Goal: Use online tool/utility: Utilize a website feature to perform a specific function

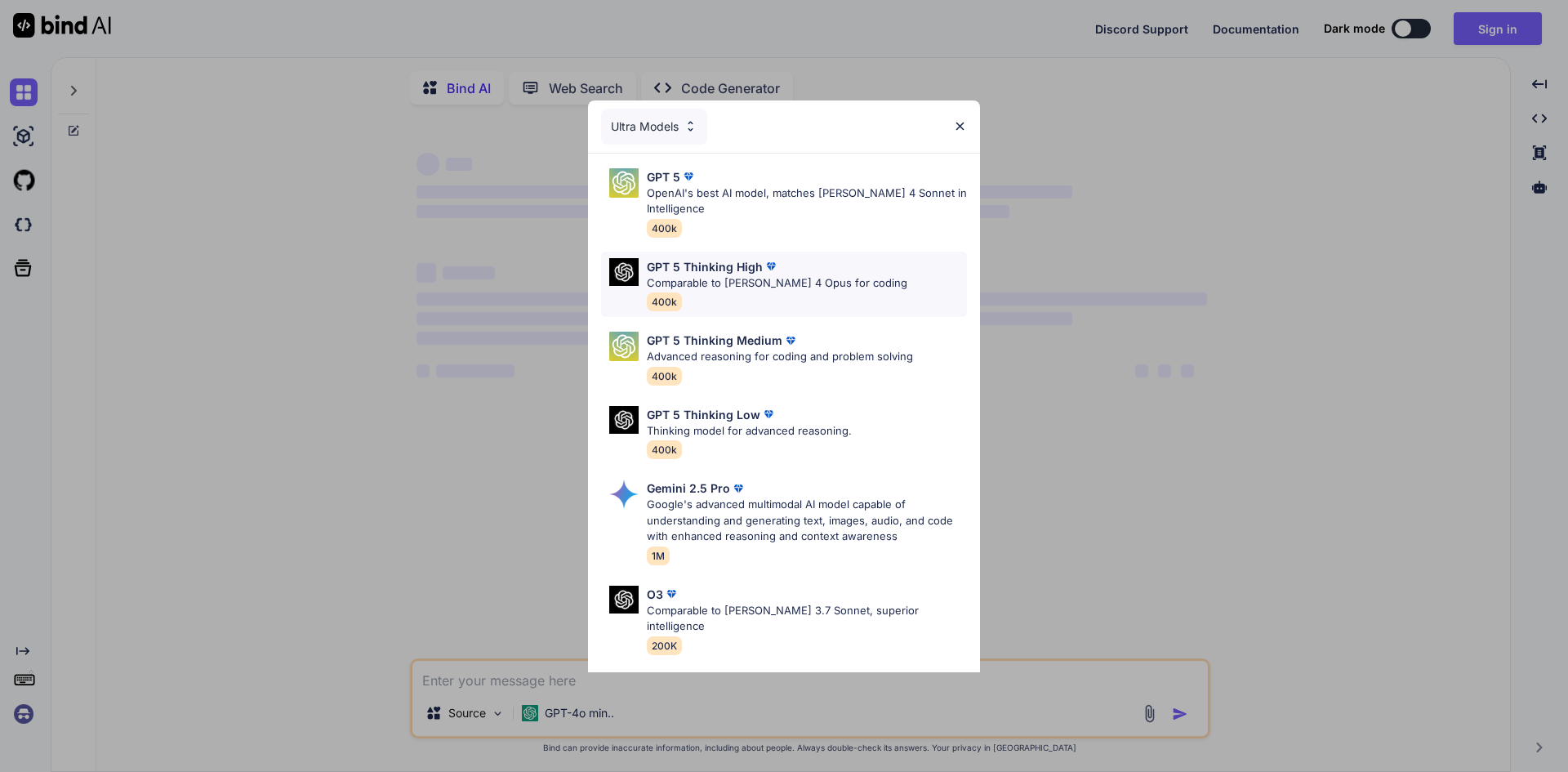
type textarea "x"
click at [659, 127] on div "Ultra Models" at bounding box center [654, 126] width 106 height 36
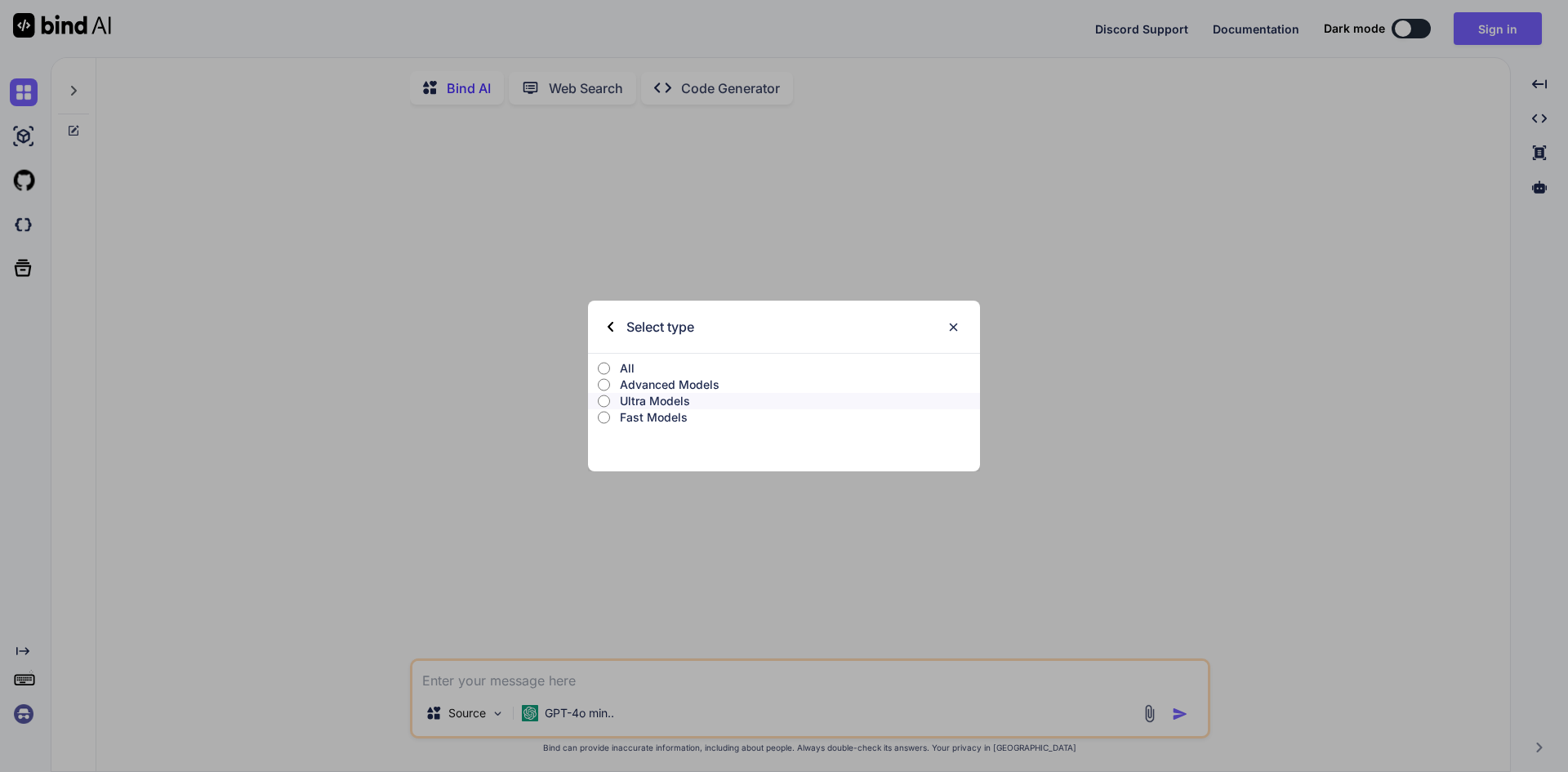
click at [640, 417] on p "Fast Models" at bounding box center [799, 416] width 360 height 16
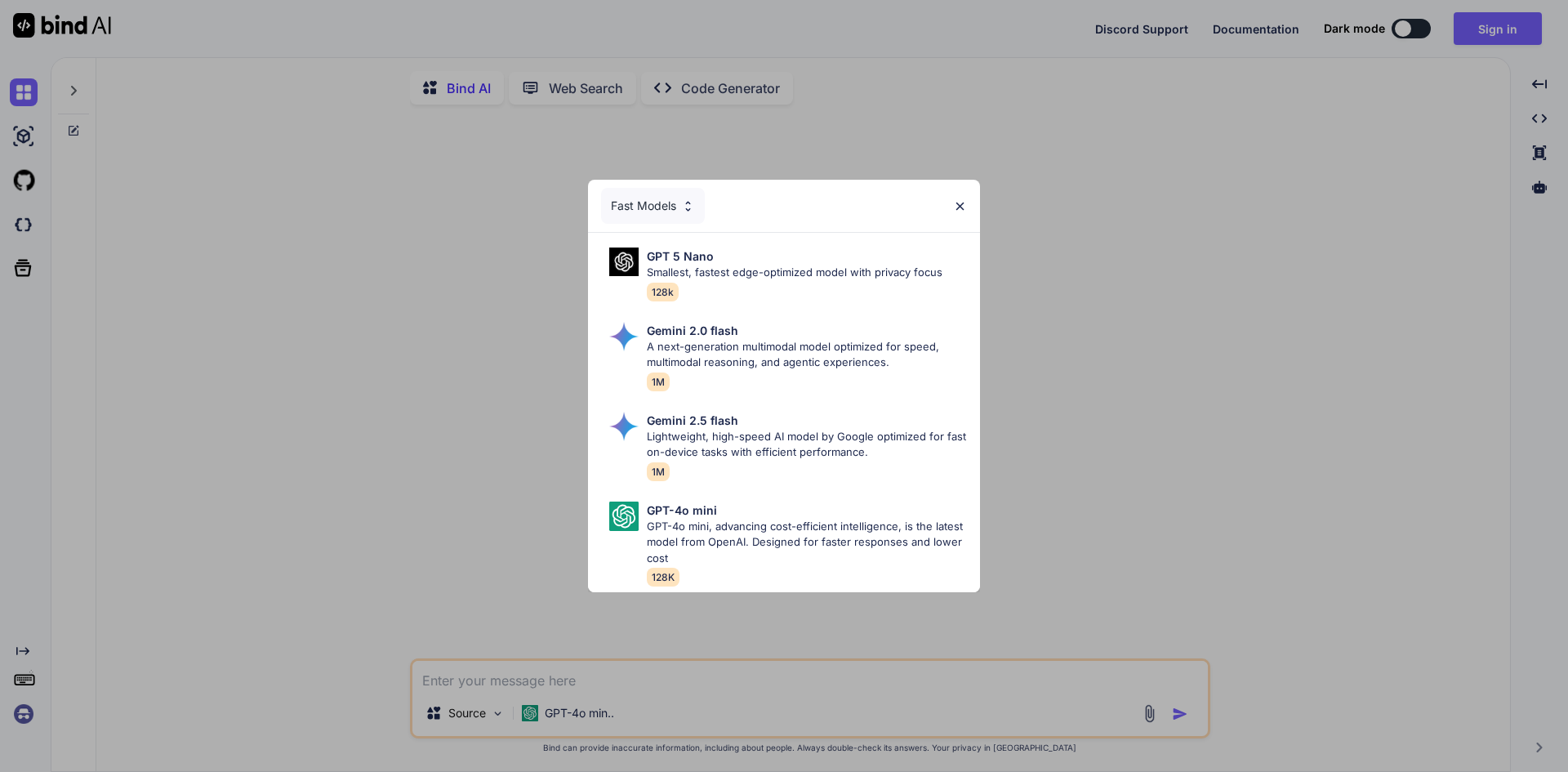
click at [630, 198] on div "Fast Models" at bounding box center [652, 205] width 103 height 36
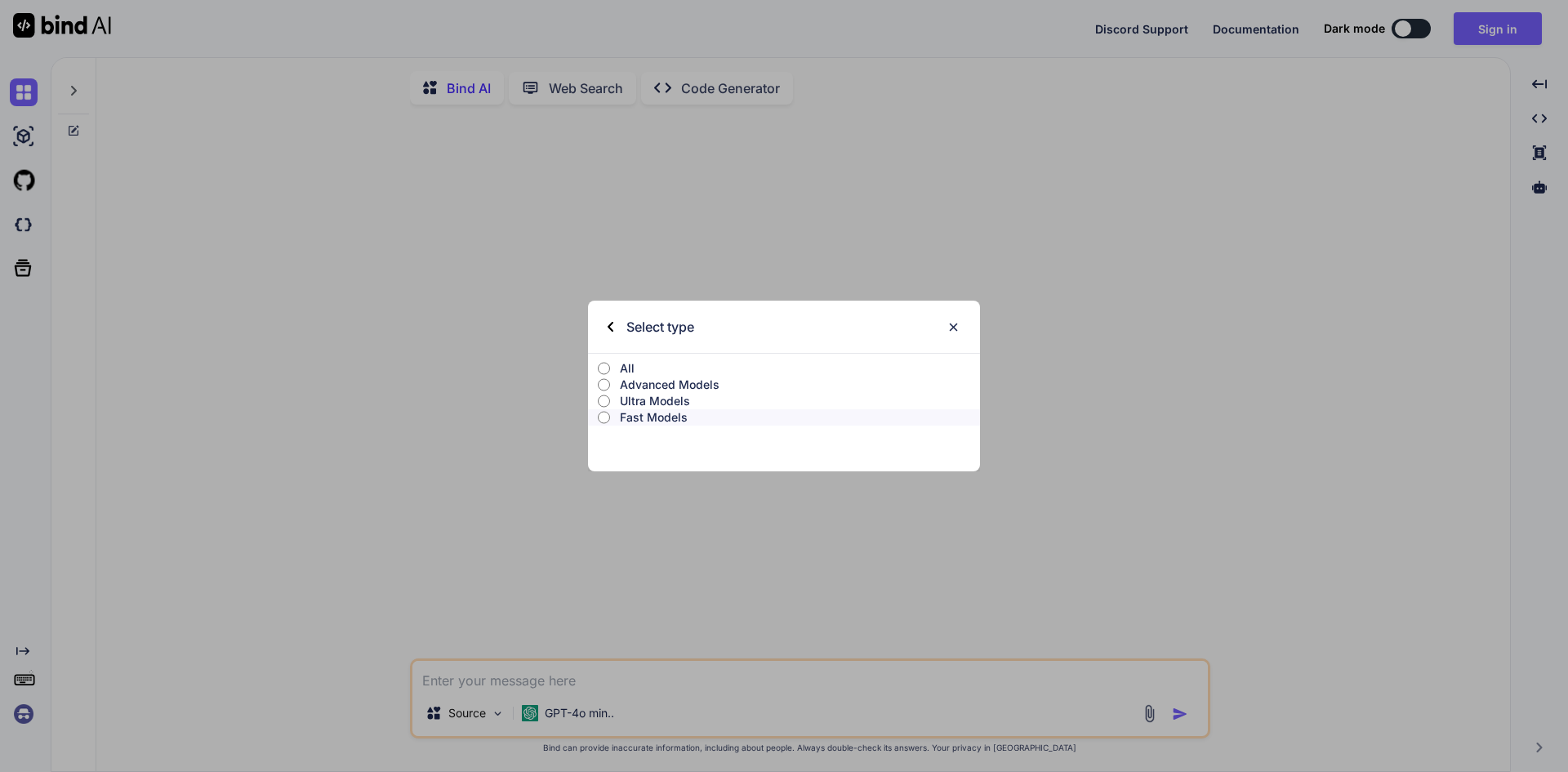
click at [650, 385] on p "Advanced Models" at bounding box center [799, 385] width 360 height 16
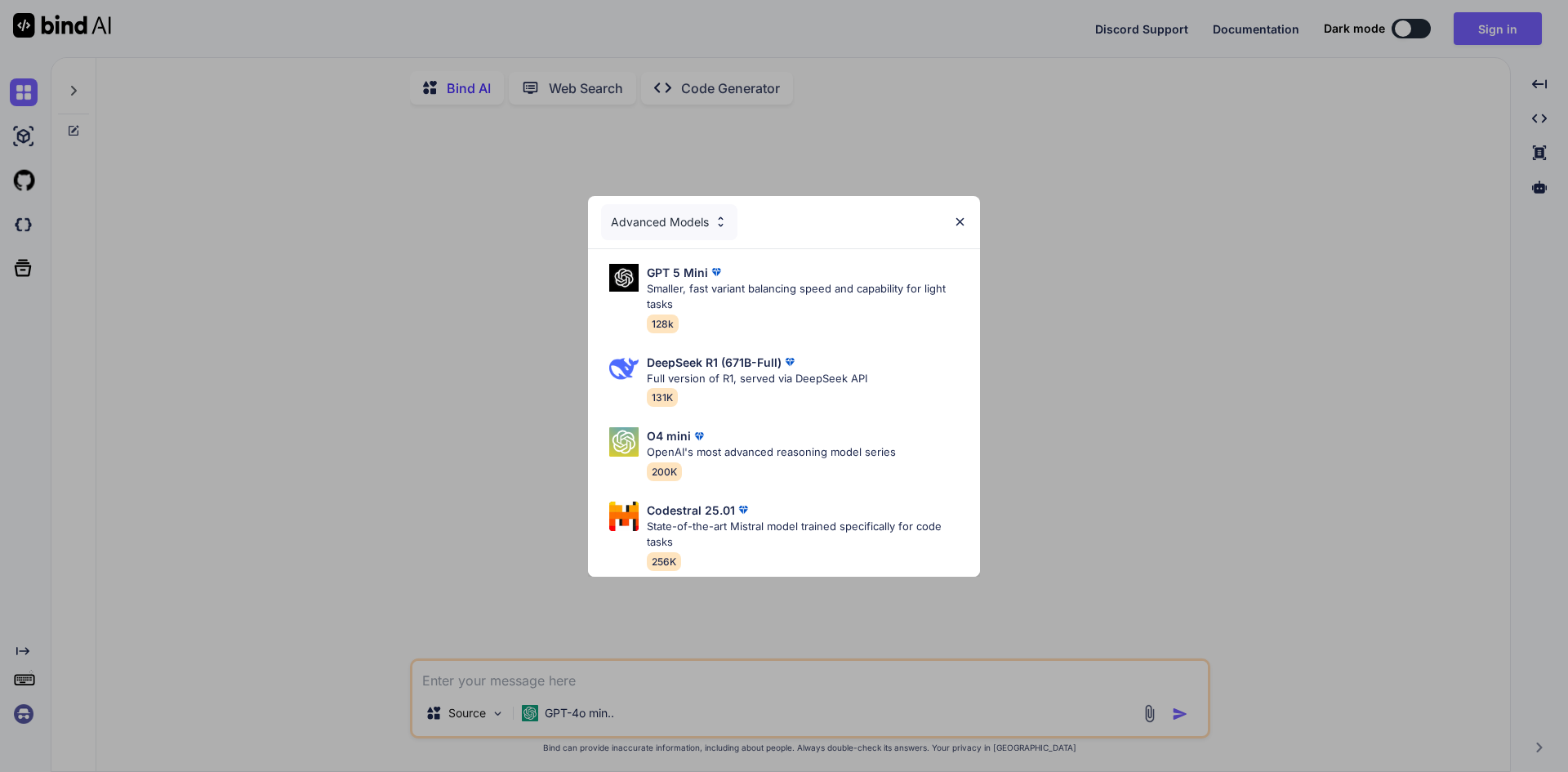
click at [666, 225] on div "Advanced Models" at bounding box center [669, 221] width 136 height 36
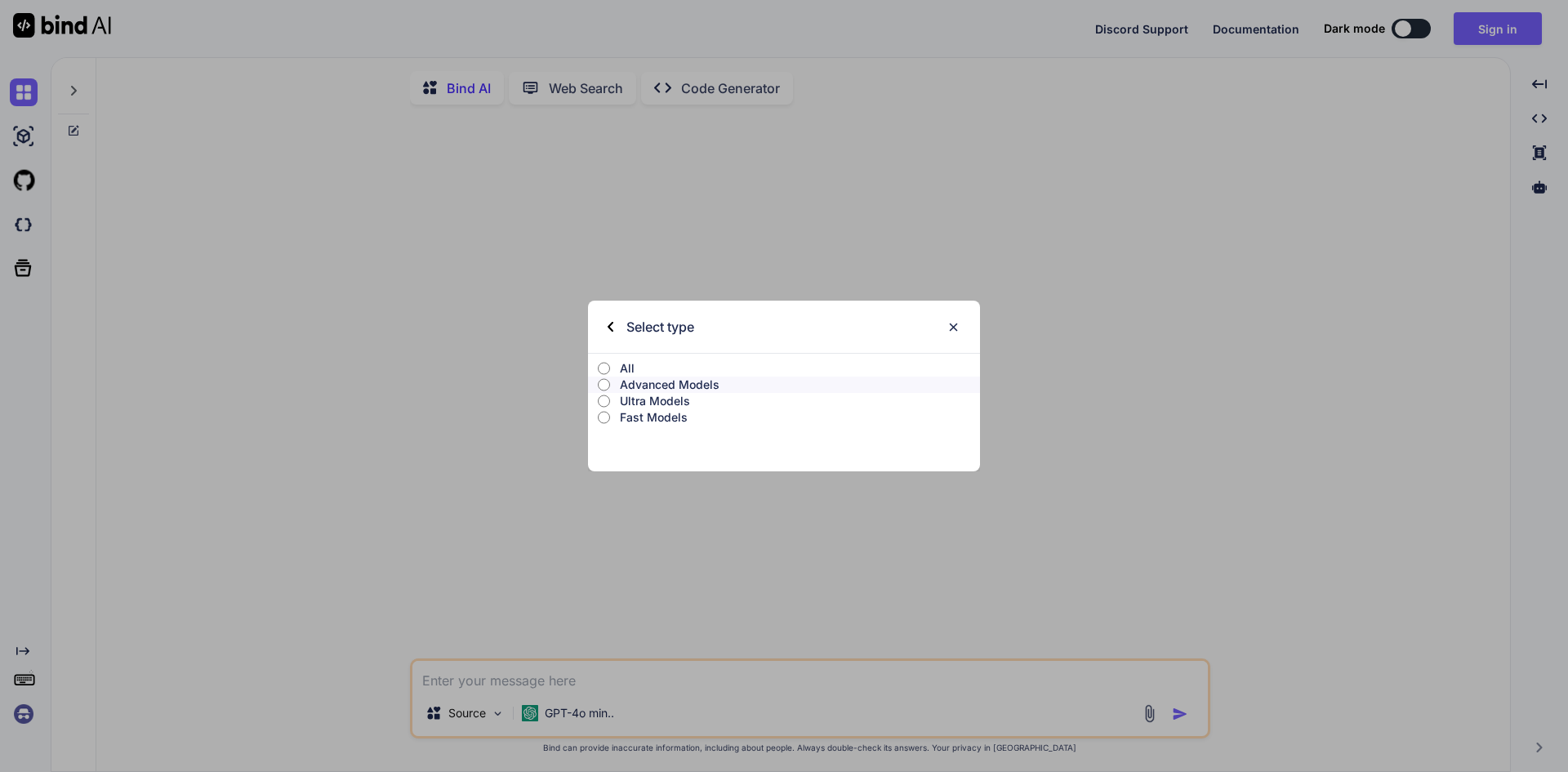
click at [630, 398] on p "Ultra Models" at bounding box center [799, 400] width 360 height 16
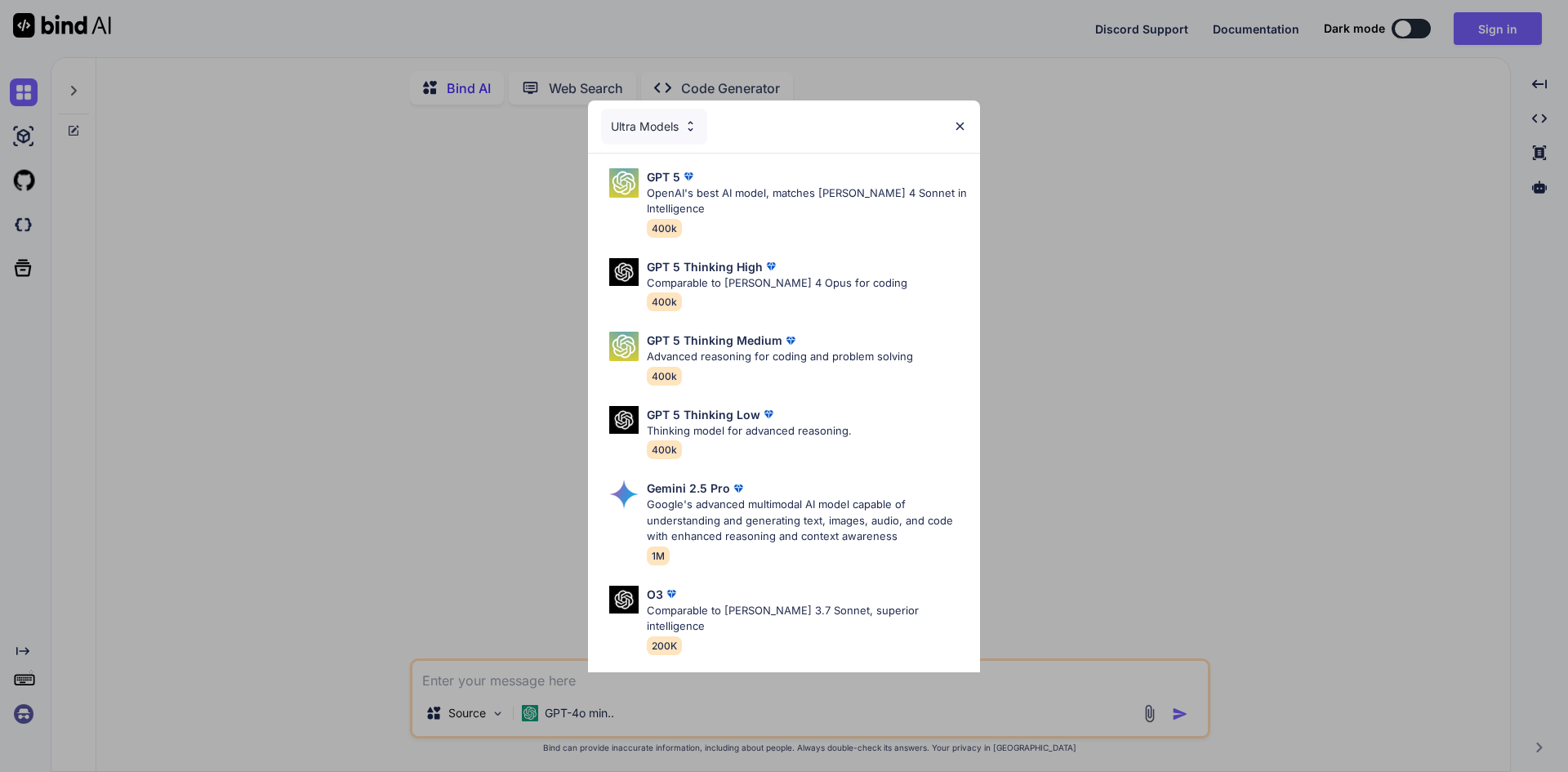
click at [1032, 351] on div "Ultra Models GPT 5 OpenAI's best AI model, matches [PERSON_NAME] 4 Sonnet in In…" at bounding box center [784, 386] width 1568 height 772
